Goal: Transaction & Acquisition: Purchase product/service

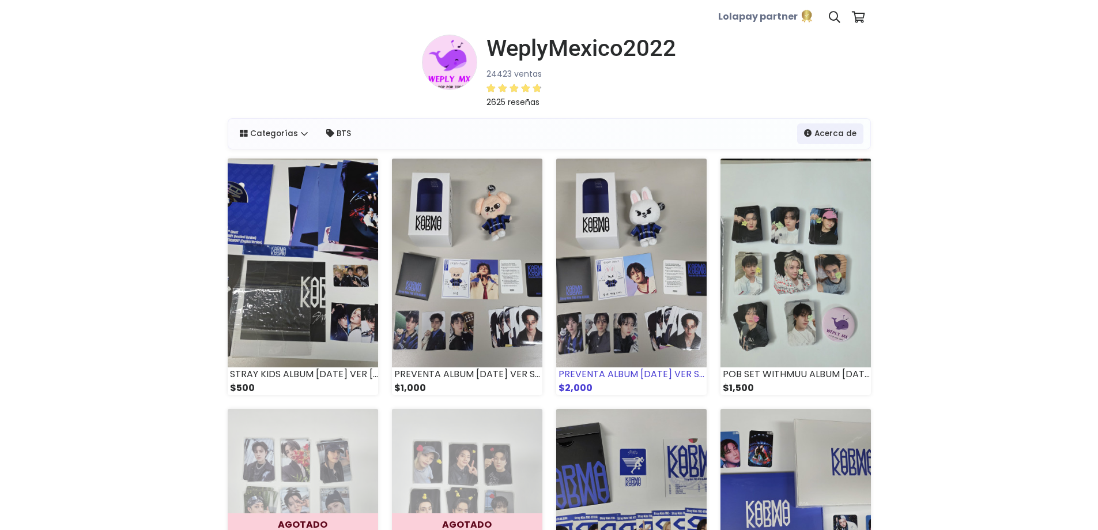
click at [635, 296] on img at bounding box center [631, 263] width 150 height 209
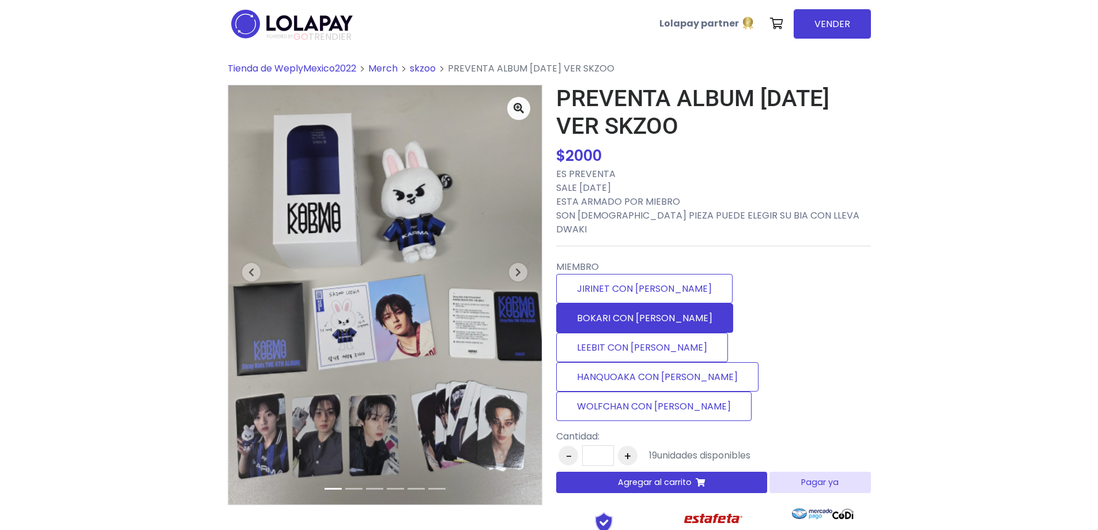
click at [732, 303] on label "BOKARI CON [PERSON_NAME]" at bounding box center [644, 317] width 177 height 29
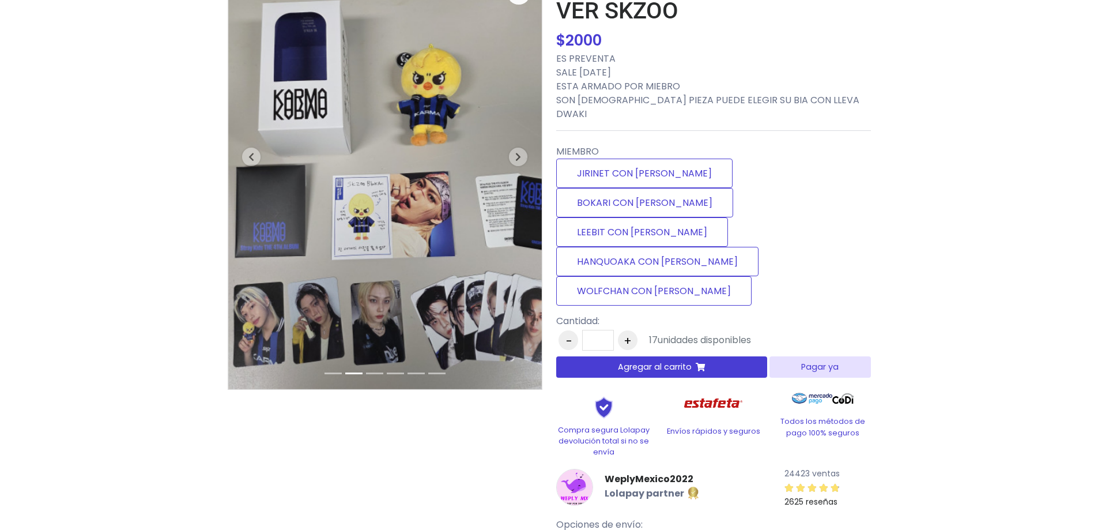
click at [656, 361] on span "Agregar al carrito" at bounding box center [655, 367] width 74 height 12
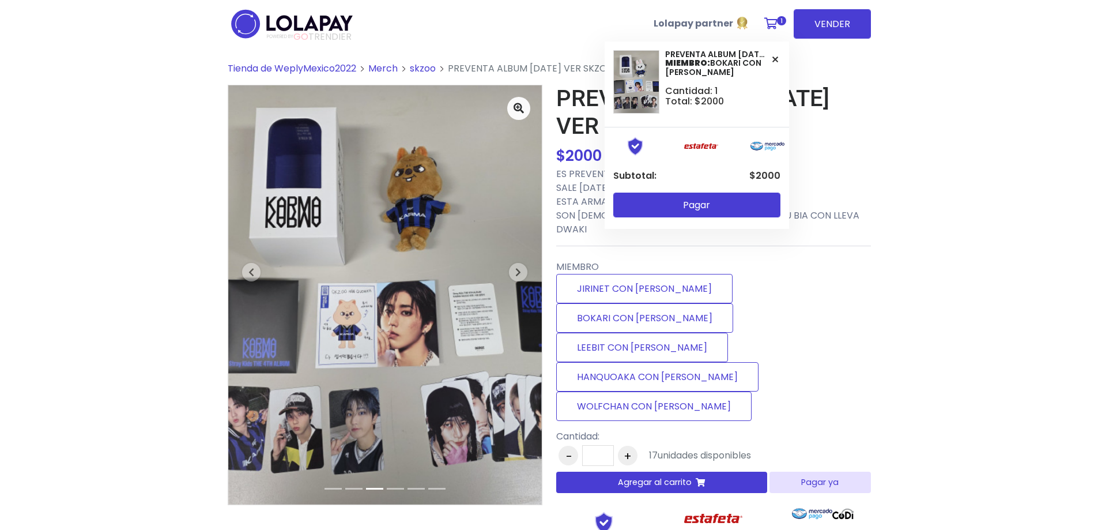
click at [773, 23] on icon at bounding box center [771, 24] width 13 height 12
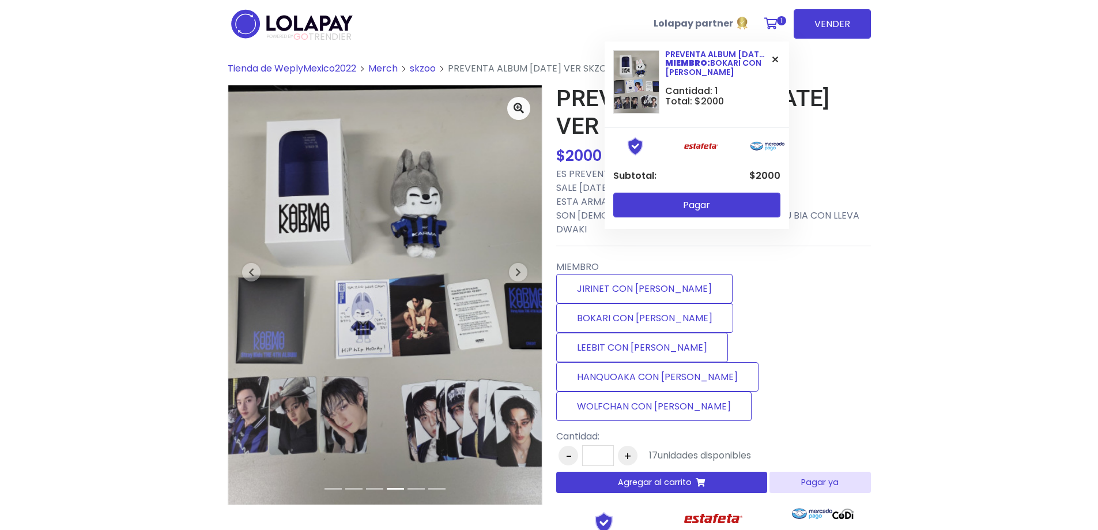
click at [681, 65] on strong "MIEMBRO:" at bounding box center [687, 63] width 45 height 12
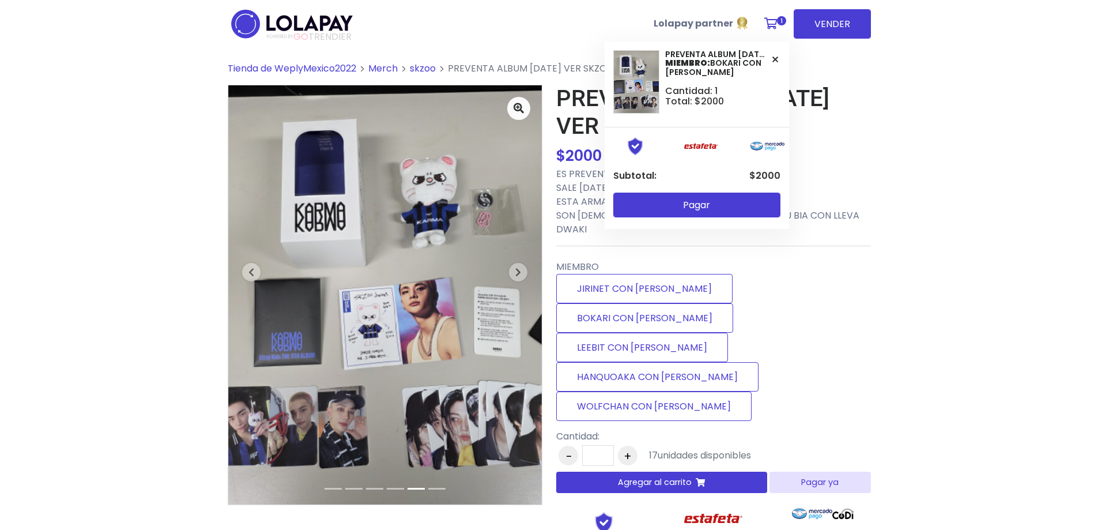
click at [773, 60] on button at bounding box center [775, 59] width 10 height 19
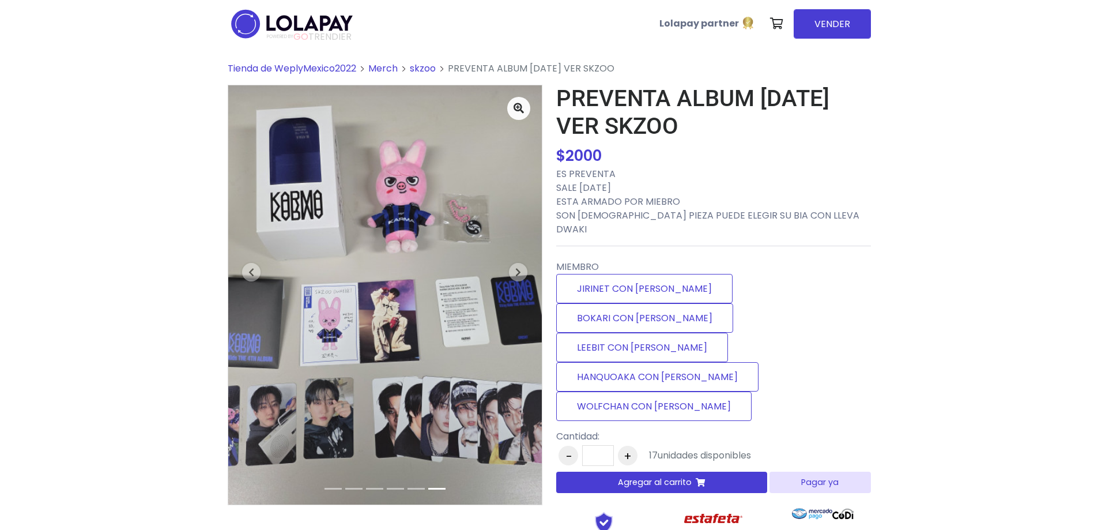
click at [725, 472] on button "Agregar al carrito" at bounding box center [662, 482] width 212 height 21
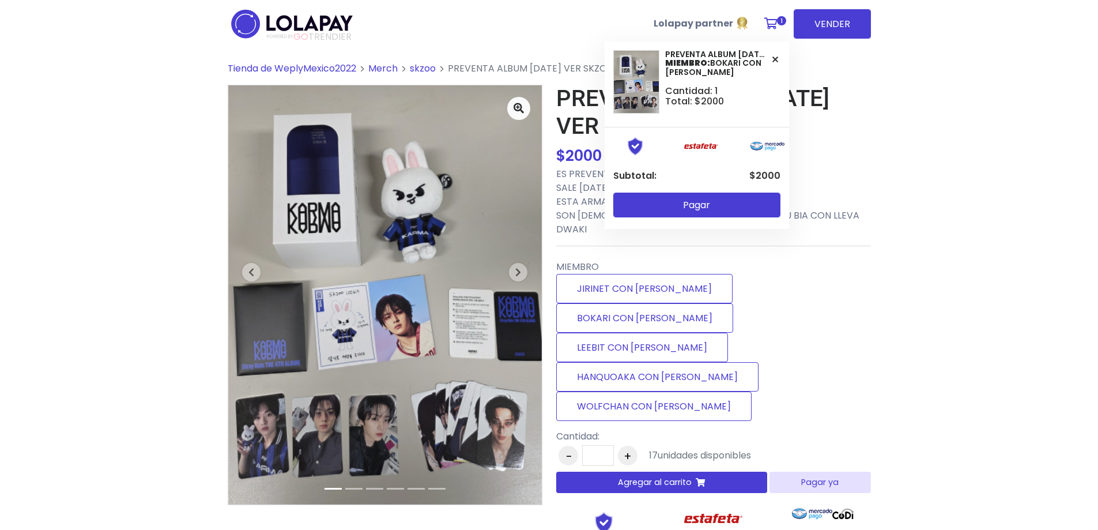
click at [771, 29] on icon at bounding box center [771, 24] width 13 height 12
click at [694, 216] on button "Pagar" at bounding box center [697, 205] width 167 height 25
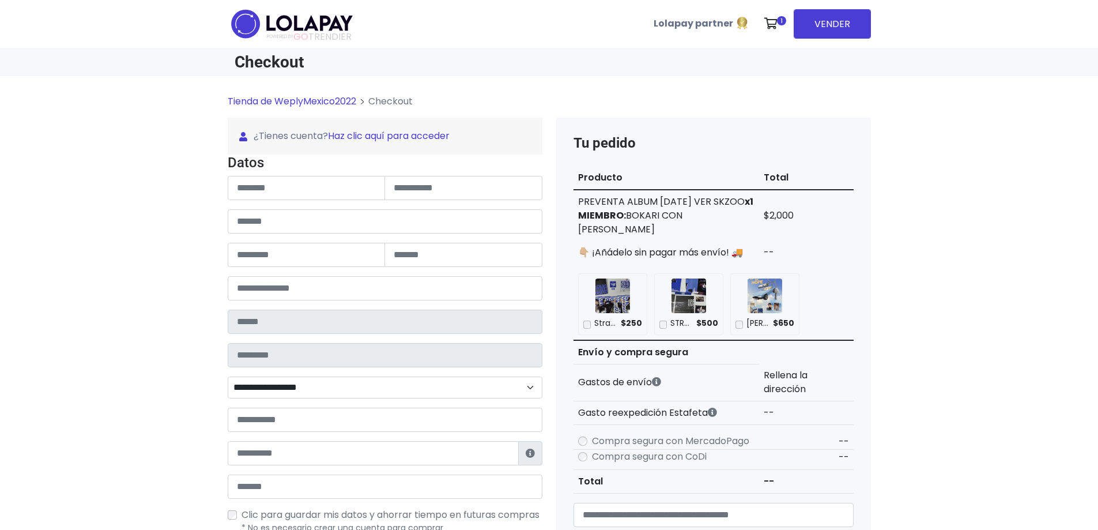
click at [344, 136] on link "Haz clic aquí para acceder" at bounding box center [389, 135] width 122 height 13
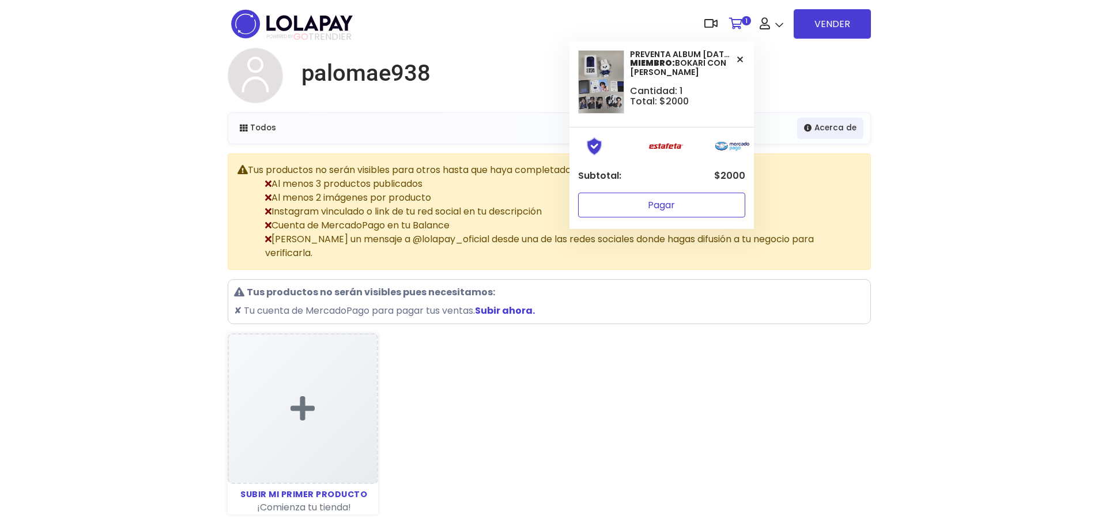
click at [702, 200] on button "Pagar" at bounding box center [661, 205] width 167 height 25
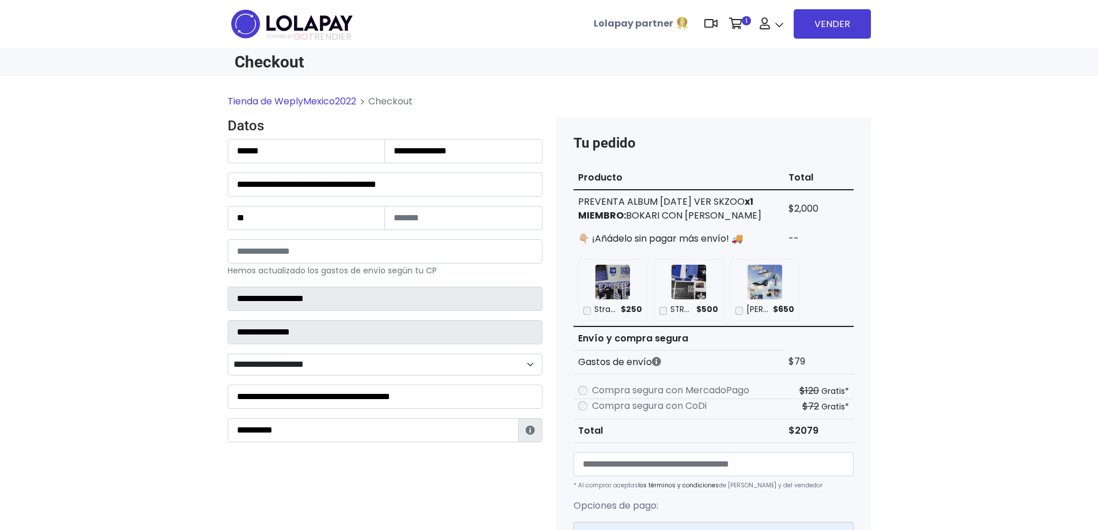
click at [610, 287] on img at bounding box center [613, 282] width 35 height 35
click at [604, 311] on p "Stray Kids - 4th Album [KARMA] (COMPACT Ver.)" at bounding box center [605, 310] width 22 height 12
click at [609, 266] on img at bounding box center [613, 282] width 35 height 35
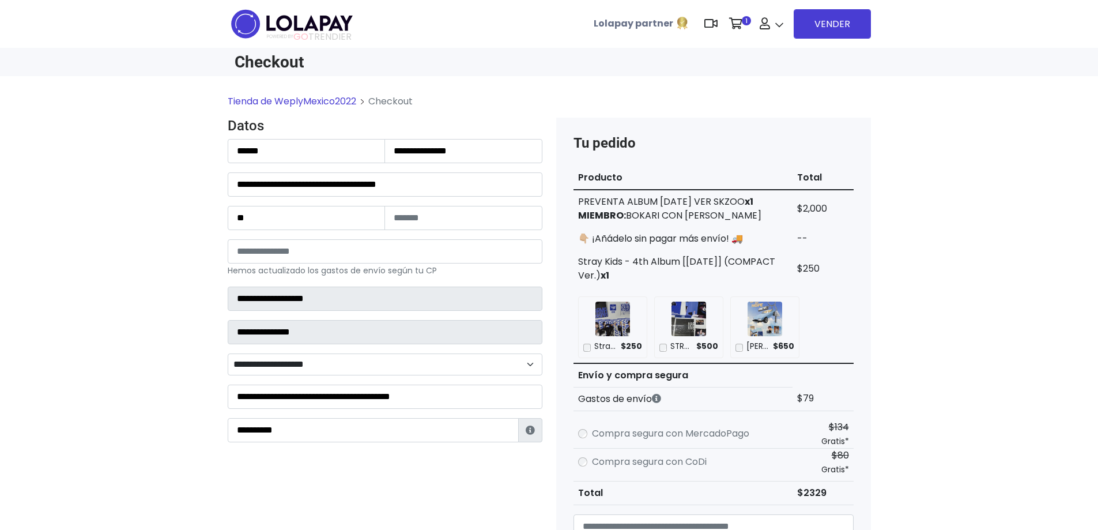
click at [591, 346] on div "Stray Kids - 4th Album [KARMA] (COMPACT Ver.) $250" at bounding box center [613, 347] width 59 height 12
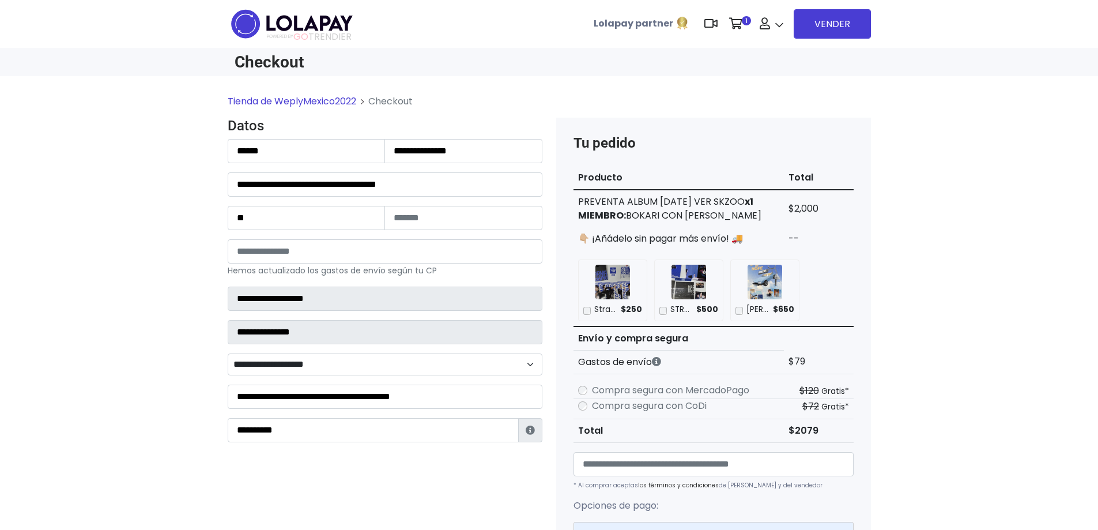
click at [607, 274] on img at bounding box center [613, 282] width 35 height 35
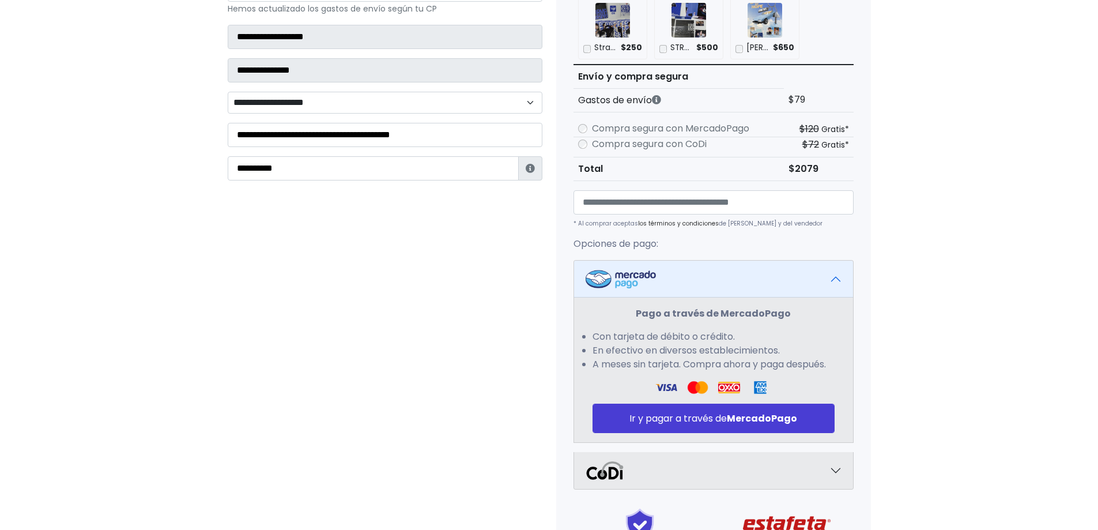
scroll to position [288, 0]
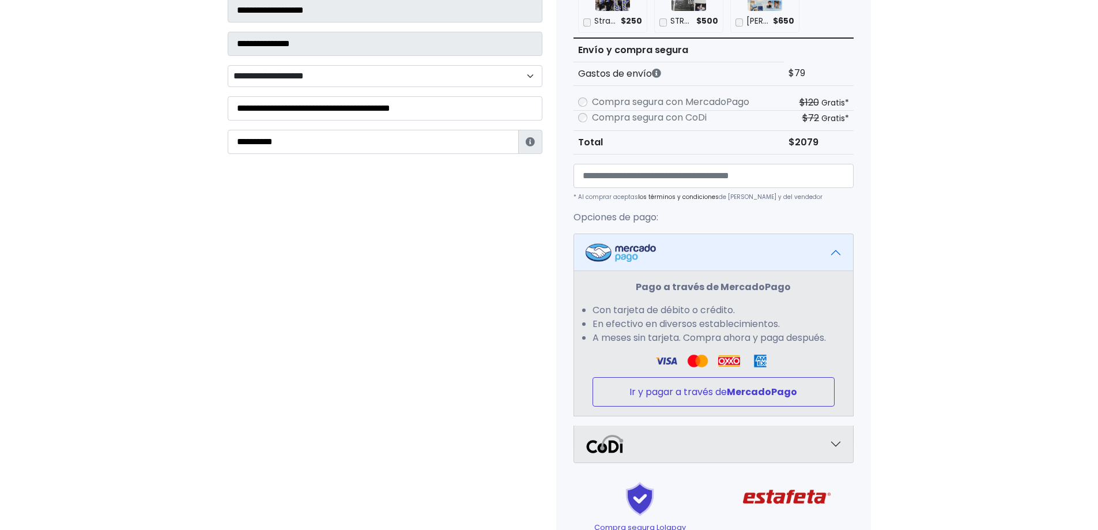
click at [639, 393] on button "Ir y pagar a través de MercadoPago" at bounding box center [714, 391] width 242 height 29
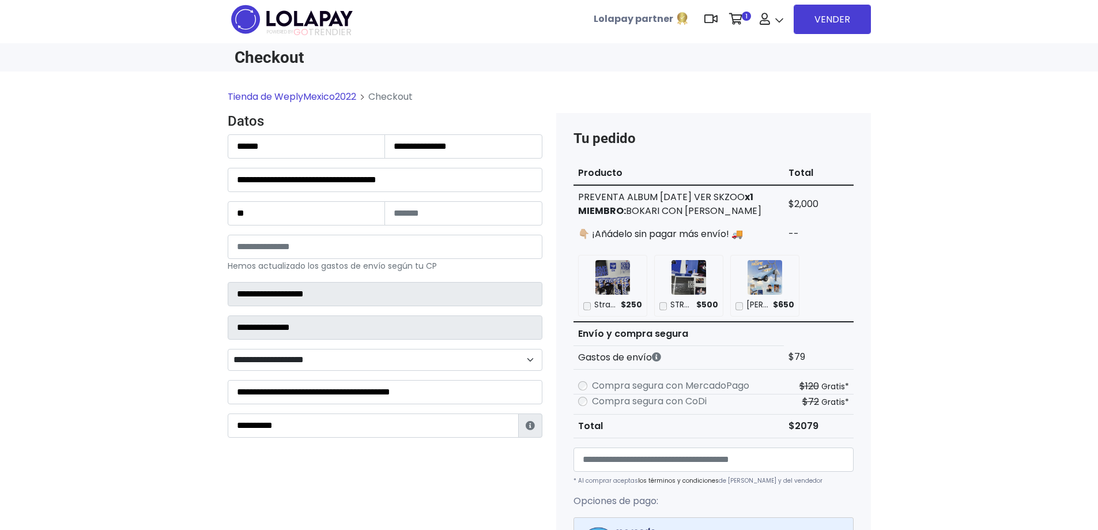
scroll to position [0, 0]
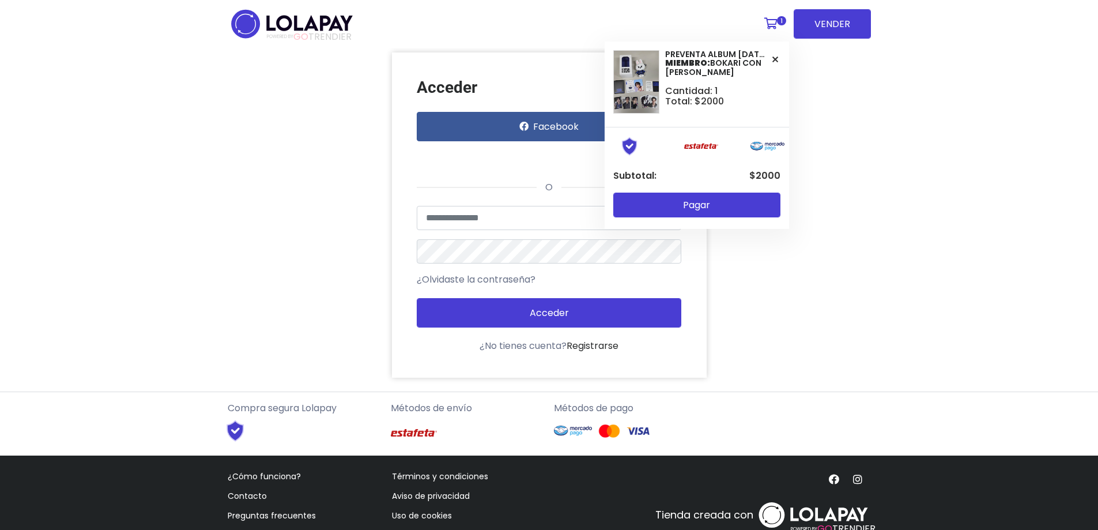
click at [772, 36] on link "1" at bounding box center [774, 23] width 31 height 35
click at [774, 61] on icon at bounding box center [776, 59] width 6 height 9
